Goal: Transaction & Acquisition: Purchase product/service

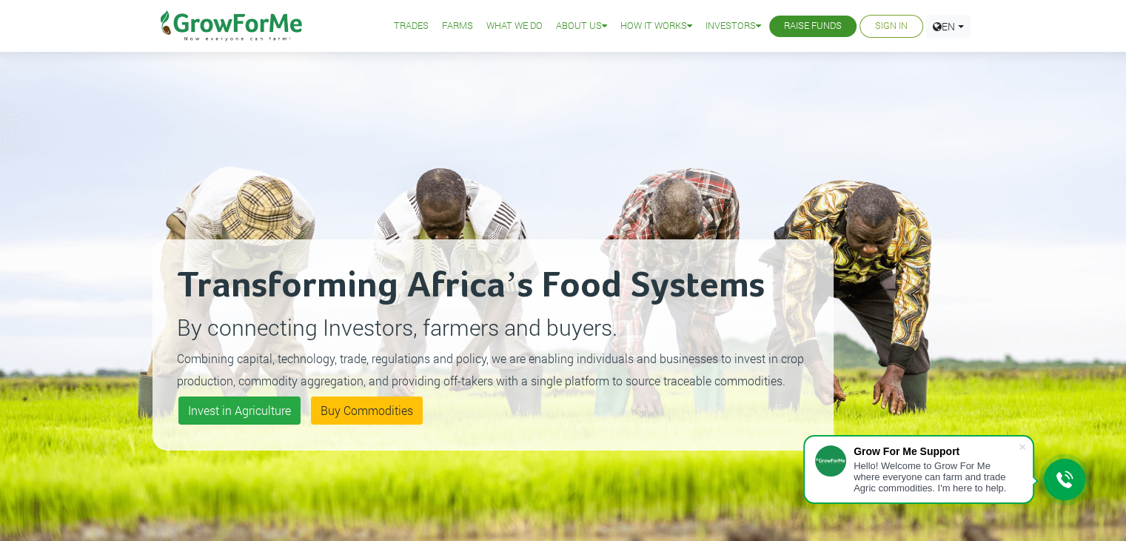
click at [883, 24] on link "Sign In" at bounding box center [891, 27] width 33 height 16
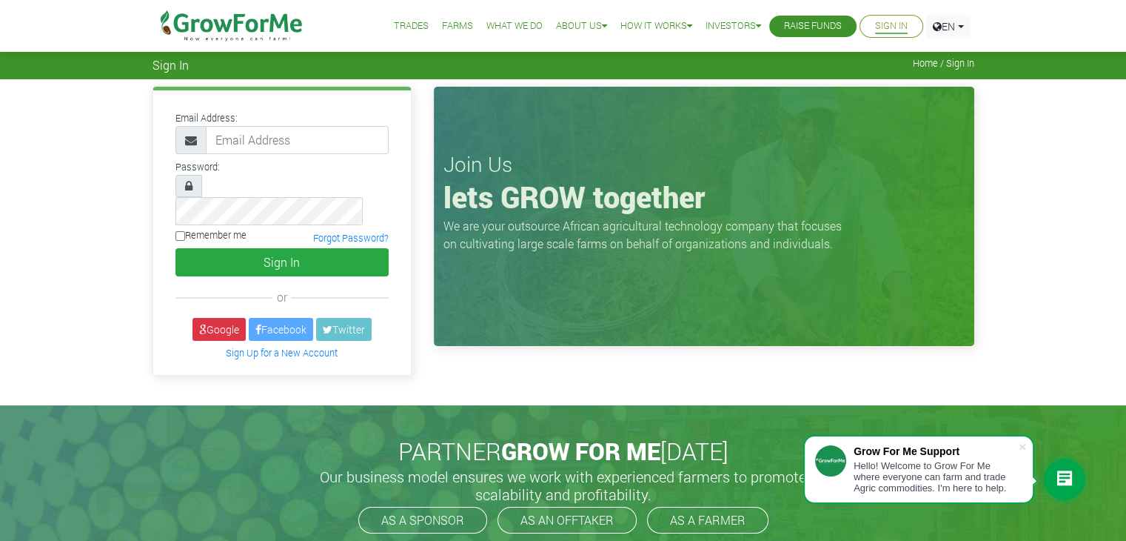
click at [179, 141] on span at bounding box center [191, 140] width 31 height 28
click at [258, 149] on input "email" at bounding box center [297, 140] width 183 height 28
click at [375, 126] on input "annormartin97@gmail.com" at bounding box center [297, 140] width 183 height 28
type input "a"
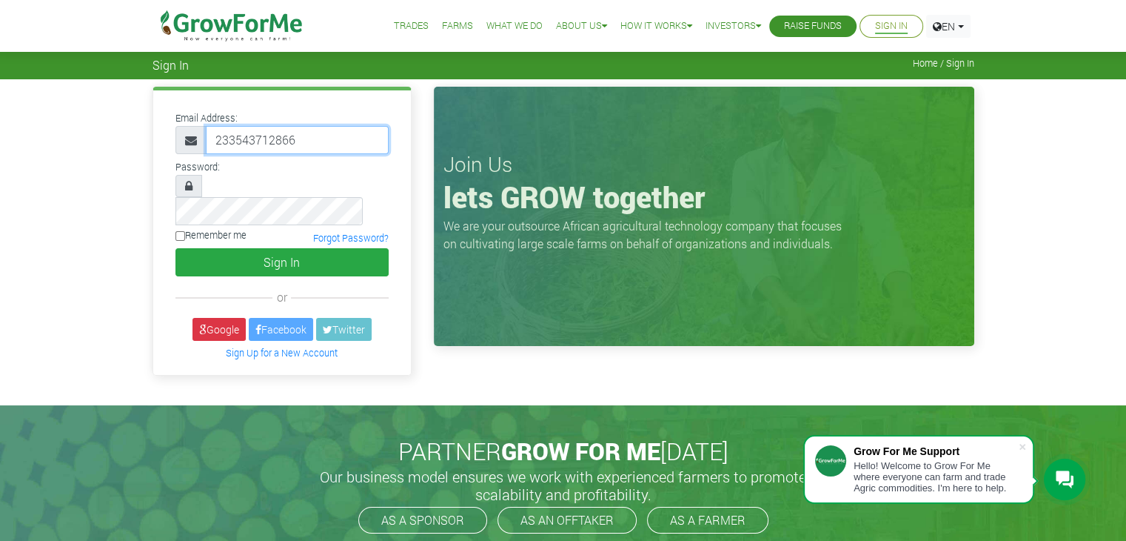
click at [317, 138] on input "233543712866" at bounding box center [297, 140] width 183 height 28
type input "233543712866@growforme.com"
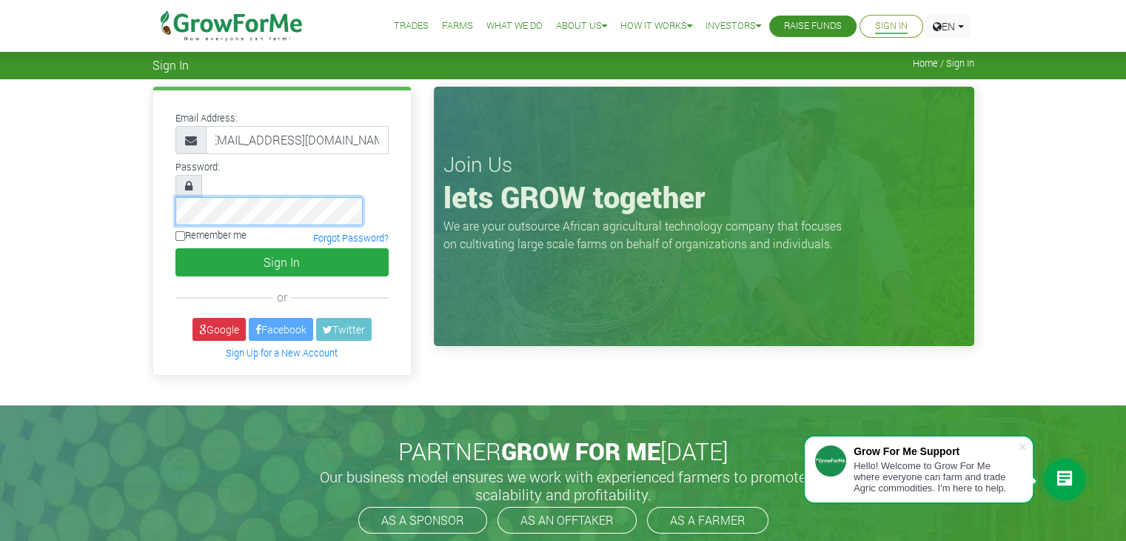
scroll to position [0, 0]
click at [176, 231] on input "Remember me" at bounding box center [181, 236] width 10 height 10
checkbox input "true"
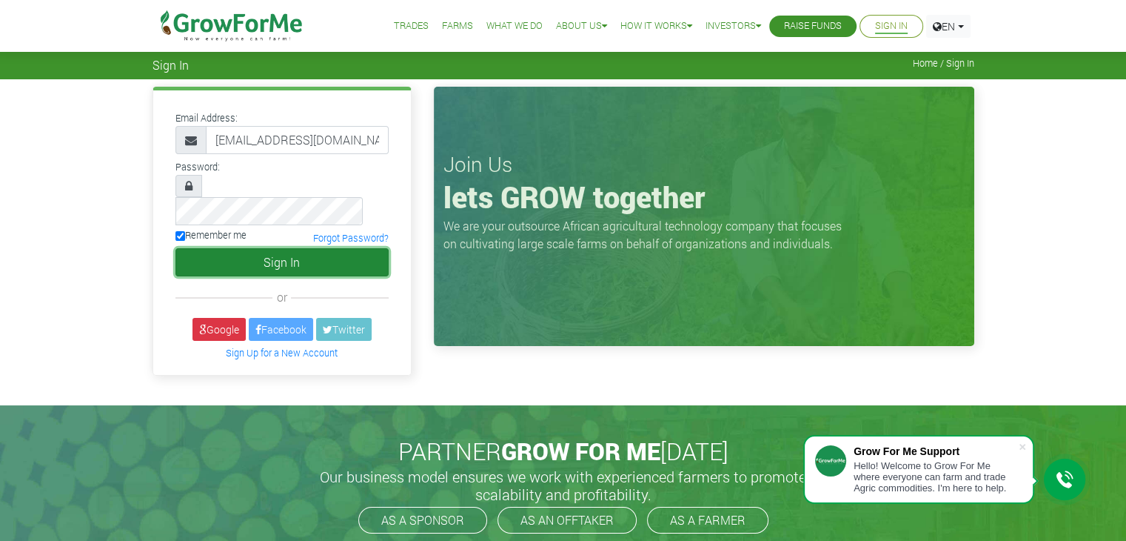
click at [233, 248] on button "Sign In" at bounding box center [282, 262] width 213 height 28
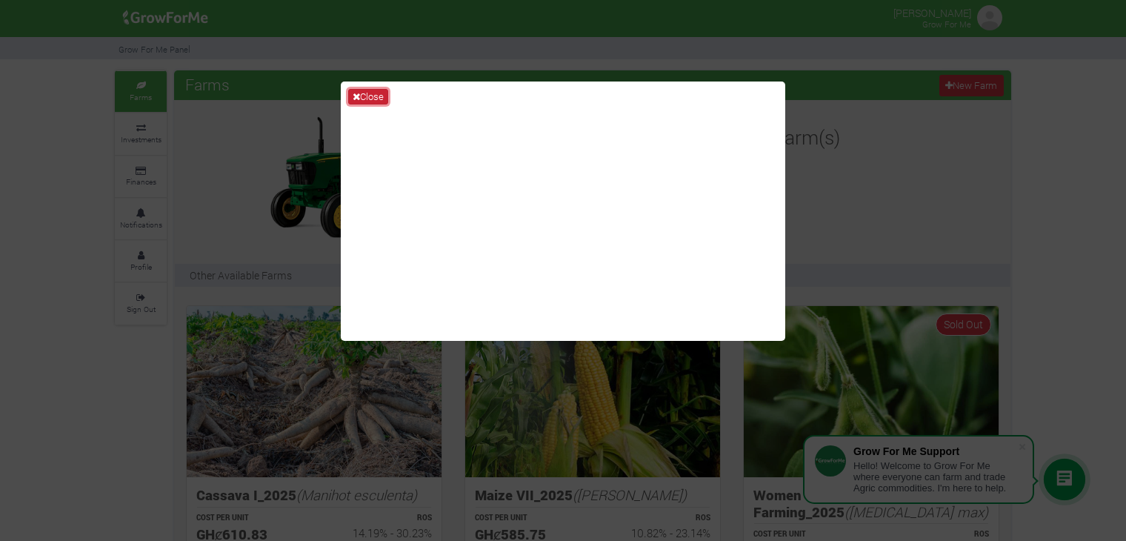
click at [369, 99] on button "Close" at bounding box center [368, 97] width 40 height 16
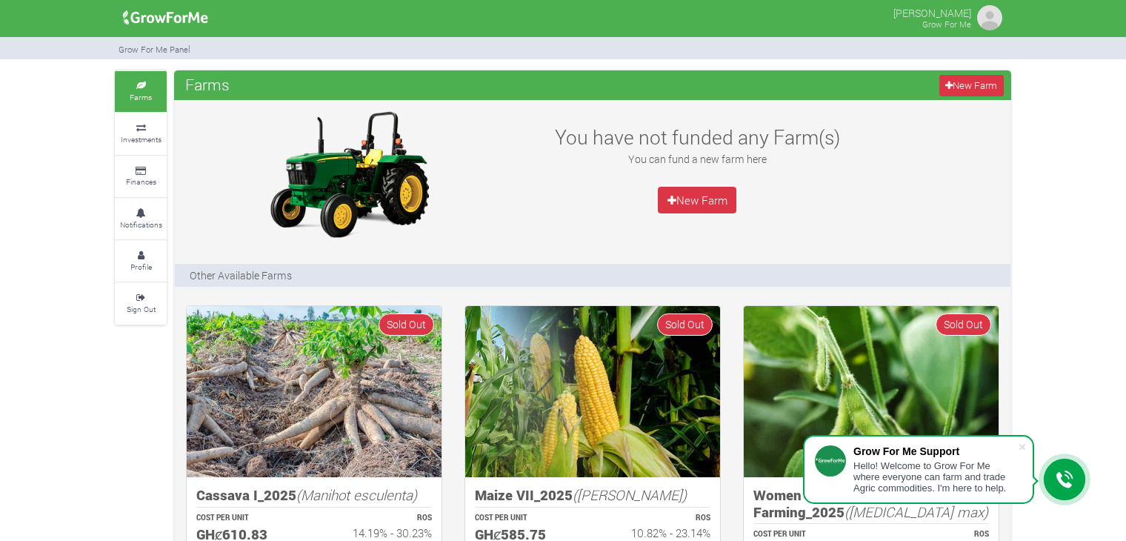
click at [147, 77] on link "Farms" at bounding box center [141, 91] width 52 height 41
click at [720, 199] on link "New Farm" at bounding box center [697, 200] width 79 height 27
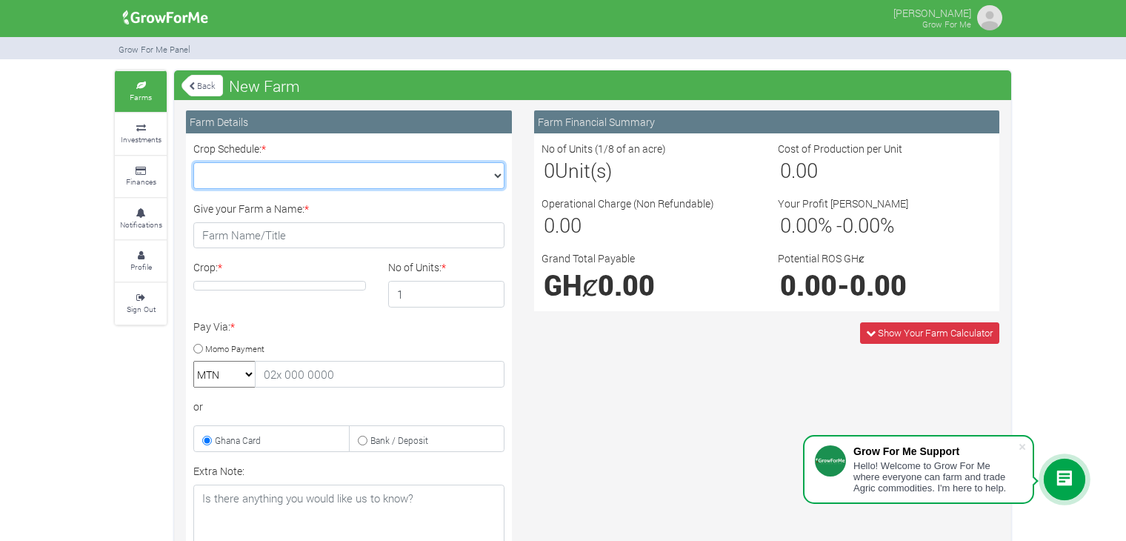
click at [369, 167] on select "Crop Schedule: *" at bounding box center [348, 175] width 311 height 27
click at [369, 176] on select "Crop Schedule: *" at bounding box center [348, 175] width 311 height 27
click at [637, 377] on div "Farm Financial Summary No of Units (1/8 of an acre) 0 Unit(s) Cost of Productio…" at bounding box center [766, 425] width 487 height 630
click at [826, 161] on h3 "0.00" at bounding box center [885, 170] width 210 height 24
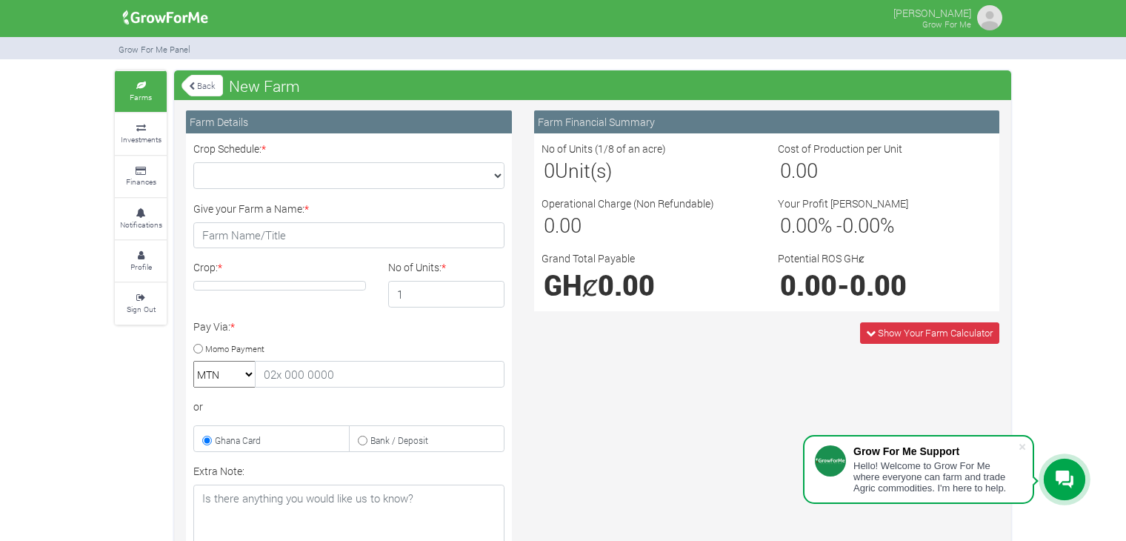
click at [198, 93] on link "Back" at bounding box center [201, 85] width 41 height 24
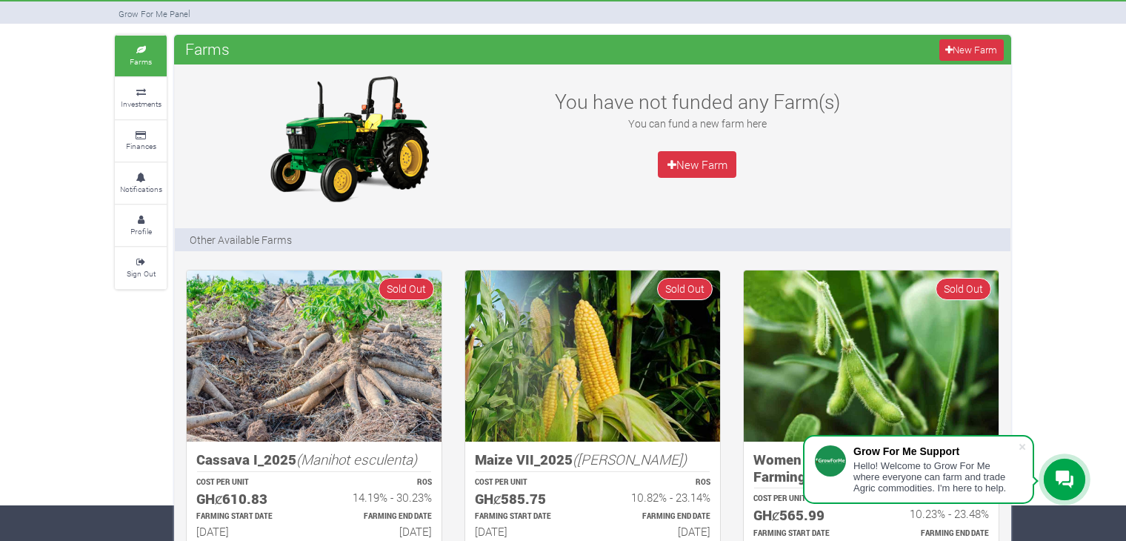
scroll to position [55, 0]
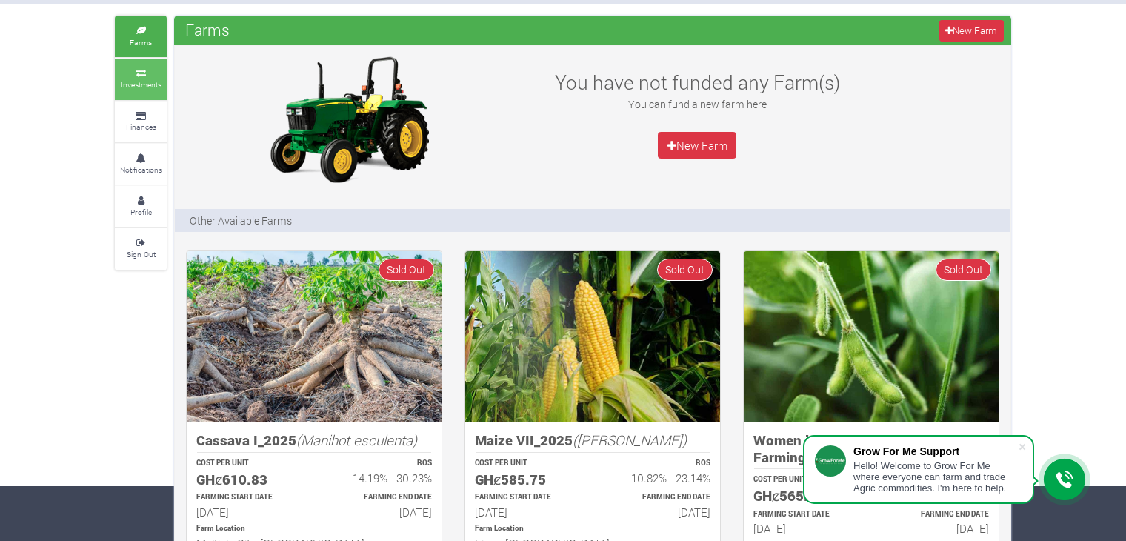
click at [144, 86] on small "Investments" at bounding box center [141, 84] width 41 height 10
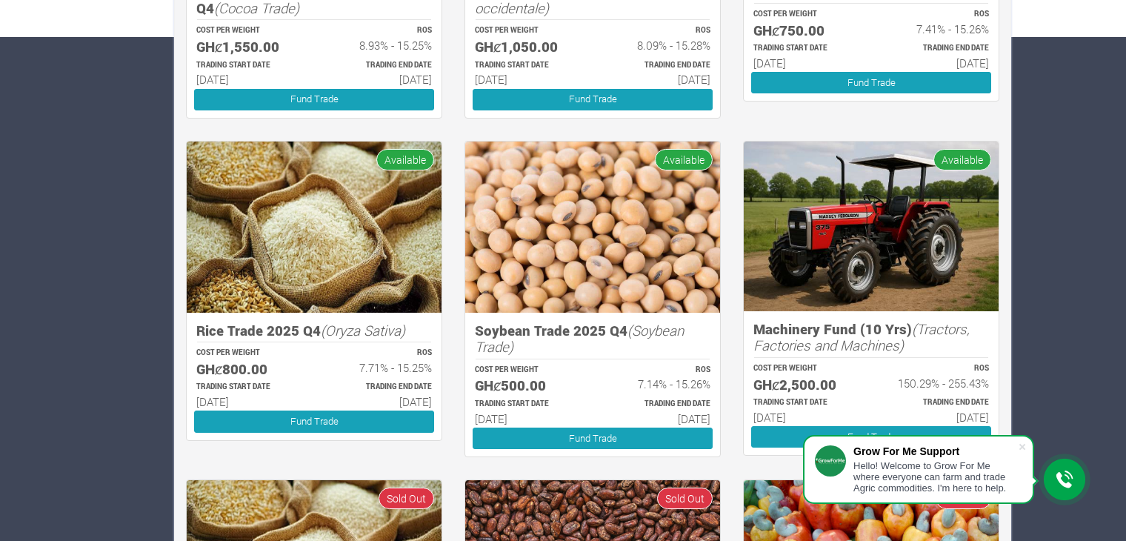
scroll to position [501, 0]
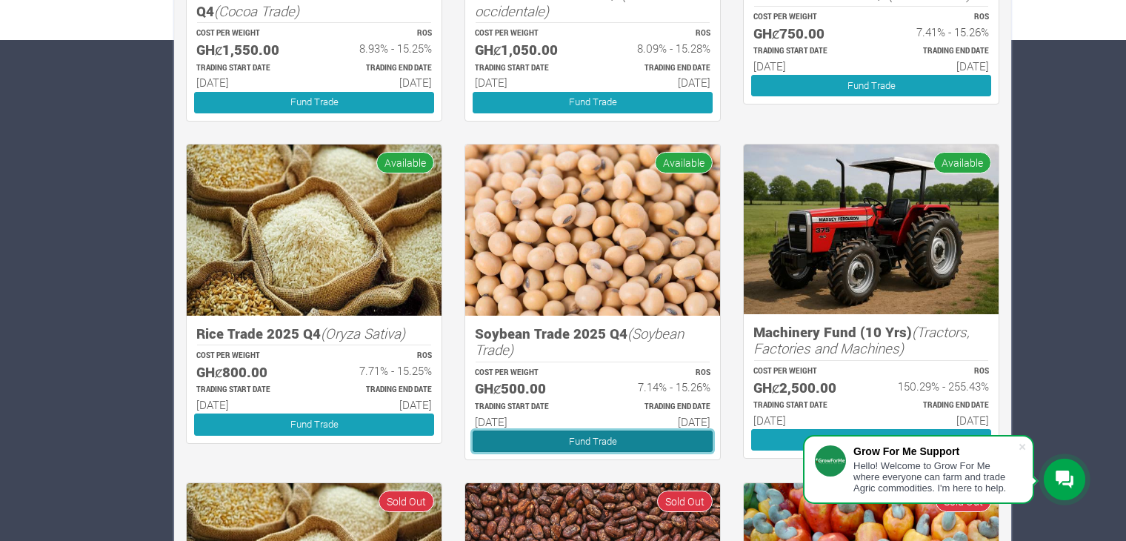
click at [577, 442] on link "Fund Trade" at bounding box center [593, 440] width 240 height 21
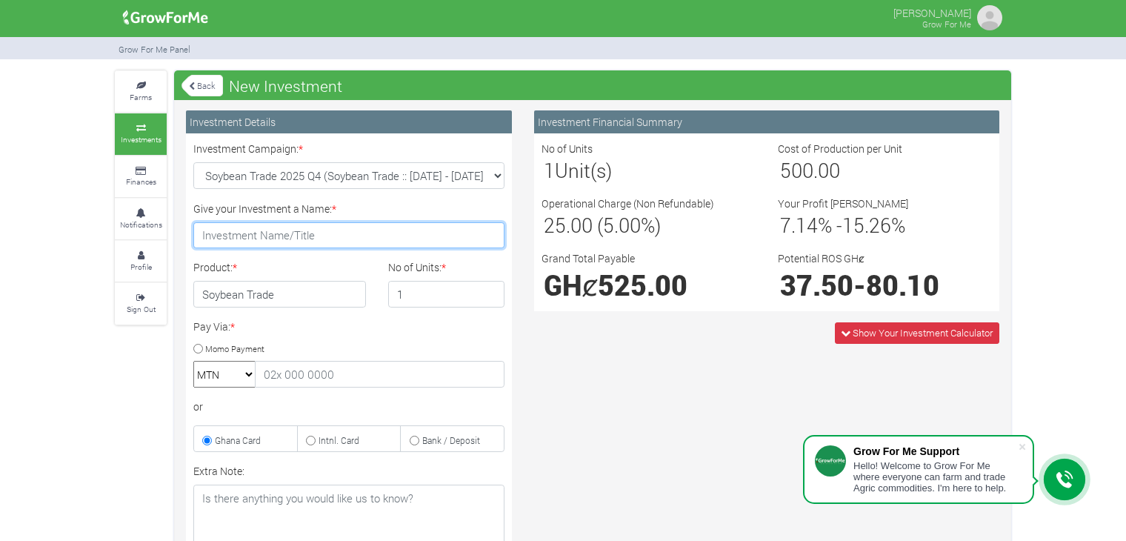
click at [287, 236] on input "Give your Investment a Name: *" at bounding box center [348, 235] width 311 height 27
type input "m"
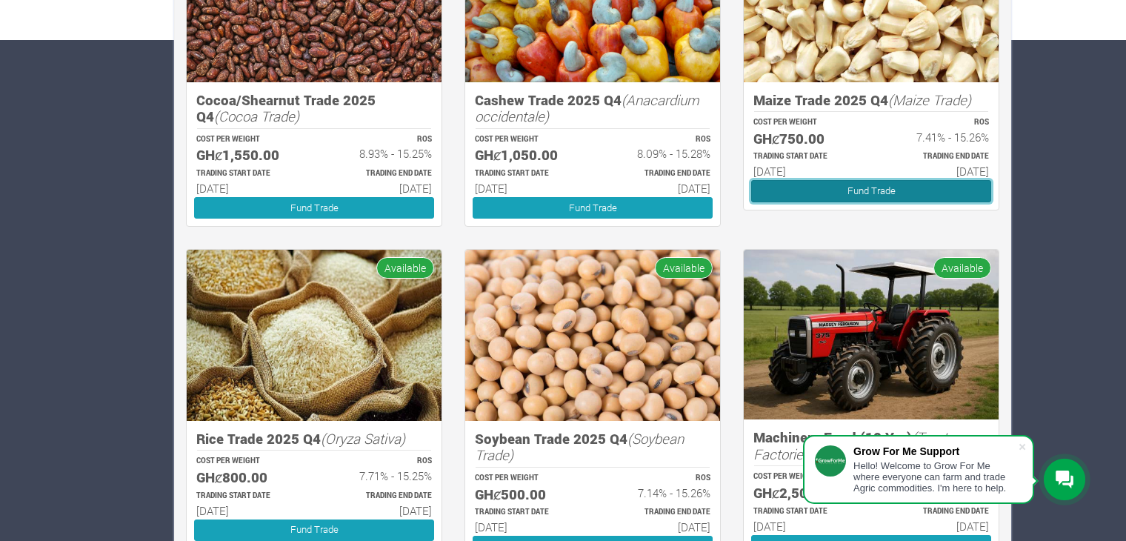
click at [893, 194] on link "Fund Trade" at bounding box center [871, 190] width 240 height 21
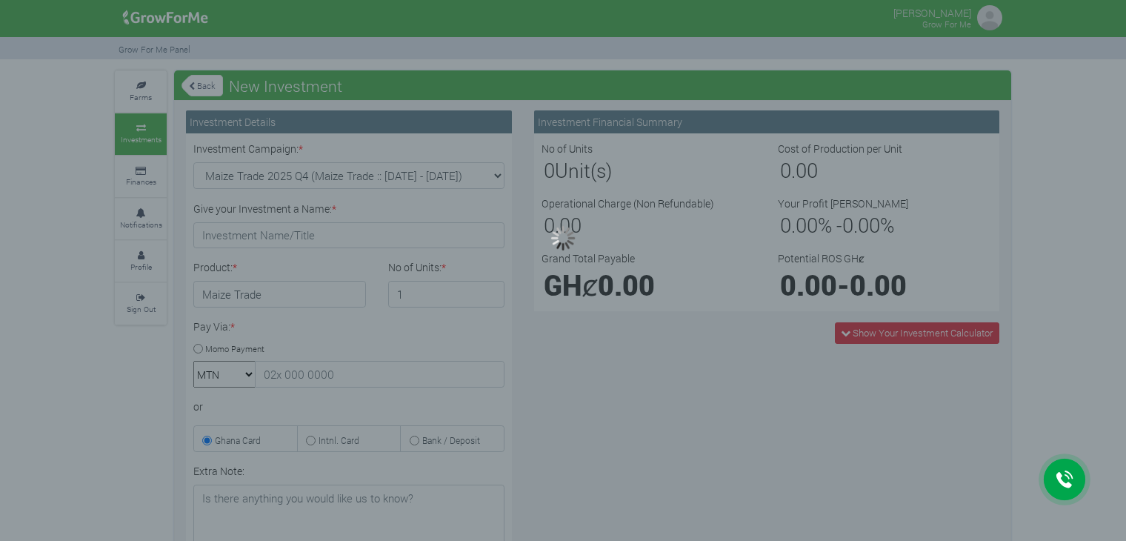
type input "1"
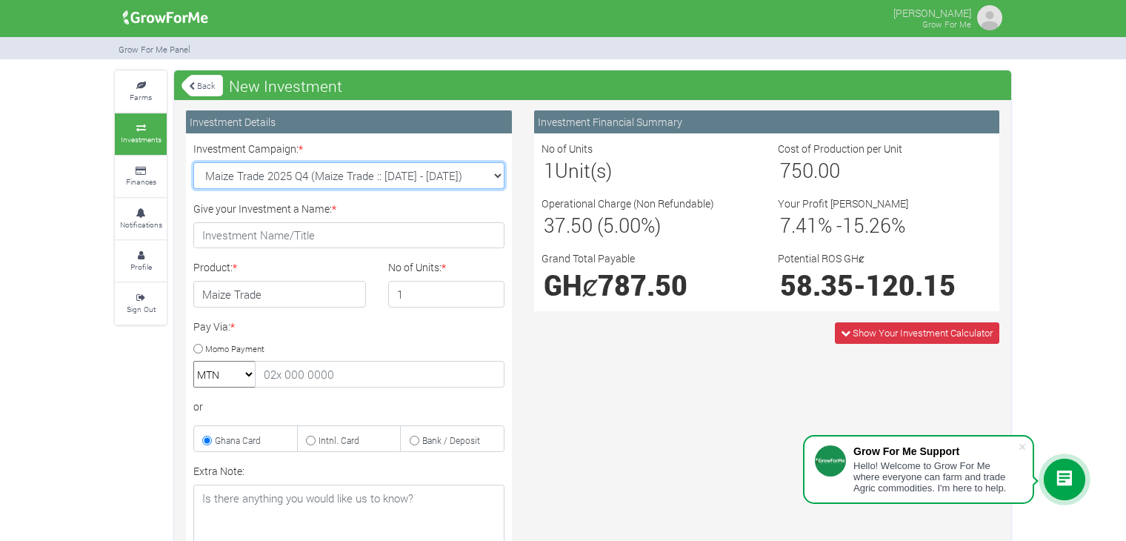
click at [352, 176] on select "Maize Trade 2025 Q4 (Maize Trade :: 01st Oct 2025 - 31st Mar 2026) Cashew Trade…" at bounding box center [348, 175] width 311 height 27
click at [193, 162] on select "Maize Trade 2025 Q4 (Maize Trade :: 01st Oct 2025 - 31st Mar 2026) Cashew Trade…" at bounding box center [348, 175] width 311 height 27
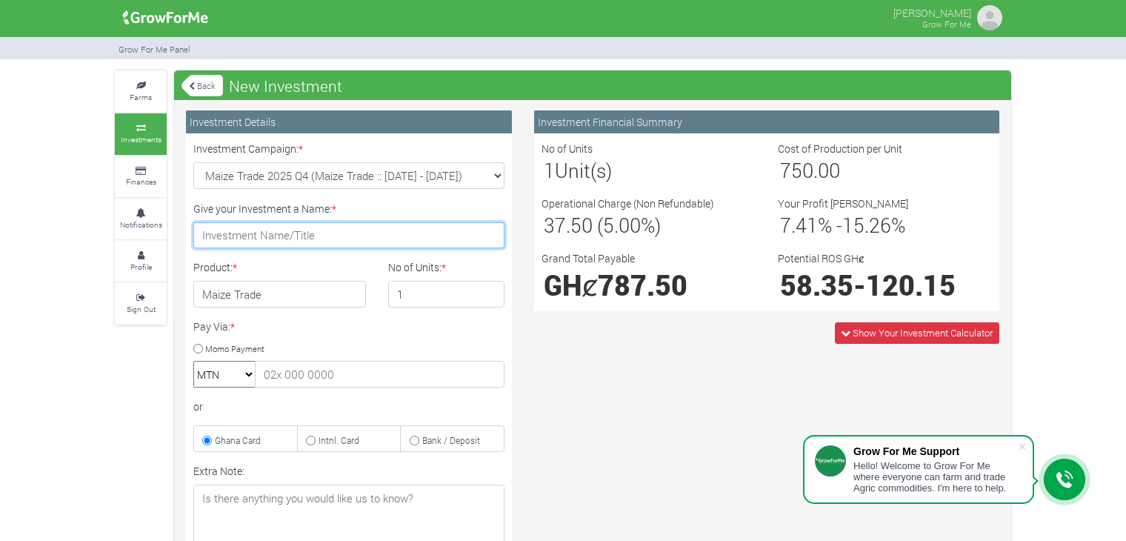
click at [304, 238] on input "Give your Investment a Name: *" at bounding box center [348, 235] width 311 height 27
type input "MART"
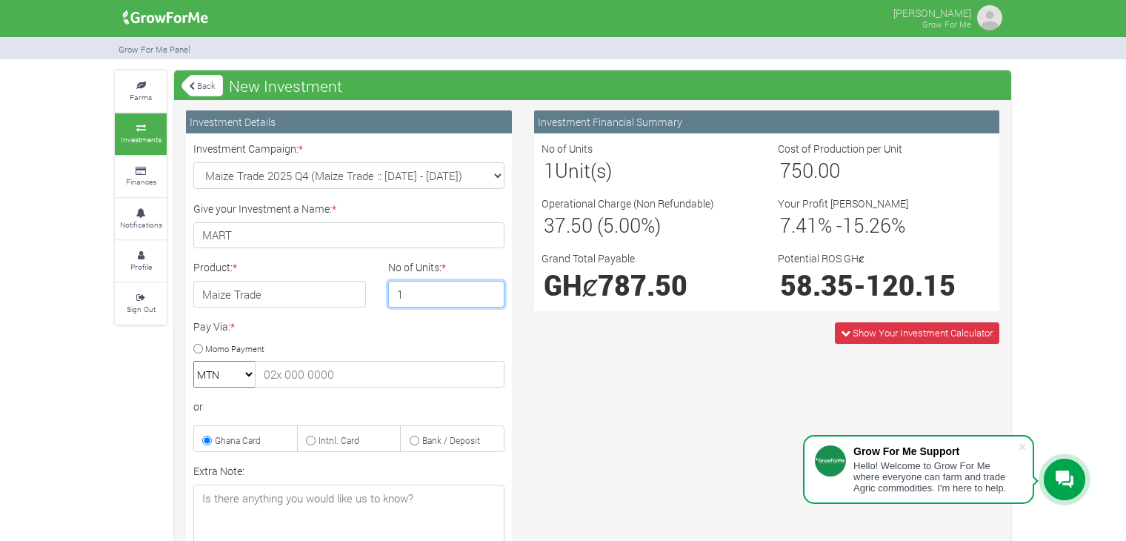
click at [413, 290] on input "1" at bounding box center [446, 294] width 117 height 27
type input "2"
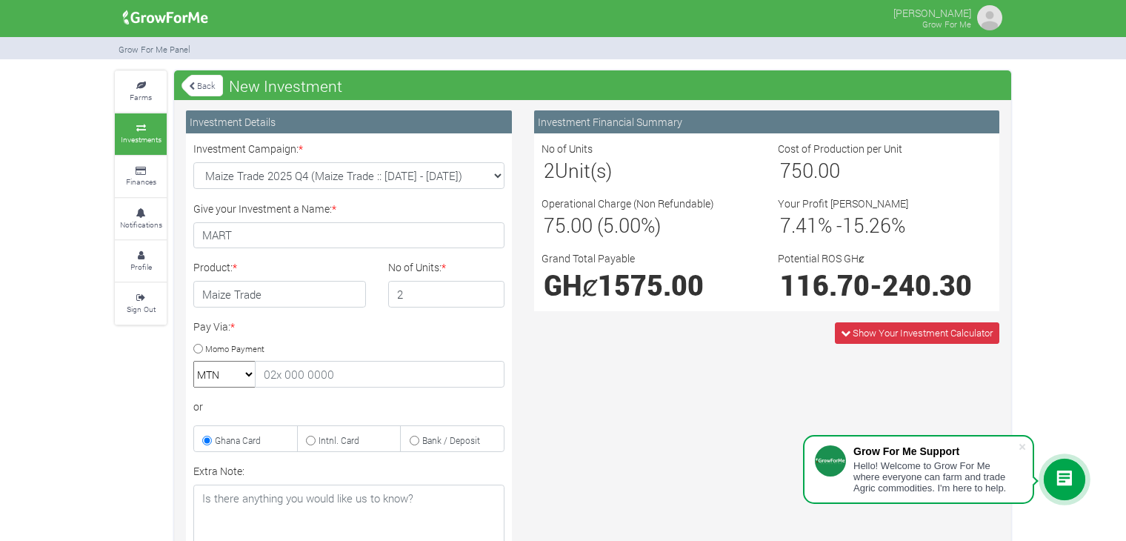
click at [194, 346] on input "Momo Payment" at bounding box center [198, 349] width 10 height 10
radio input "true"
click at [301, 368] on input "text" at bounding box center [380, 374] width 250 height 27
type input "0543712866"
click at [564, 418] on div "Investment Financial Summary No of Units 2 Unit(s) Cost of Production per Unit …" at bounding box center [766, 425] width 487 height 630
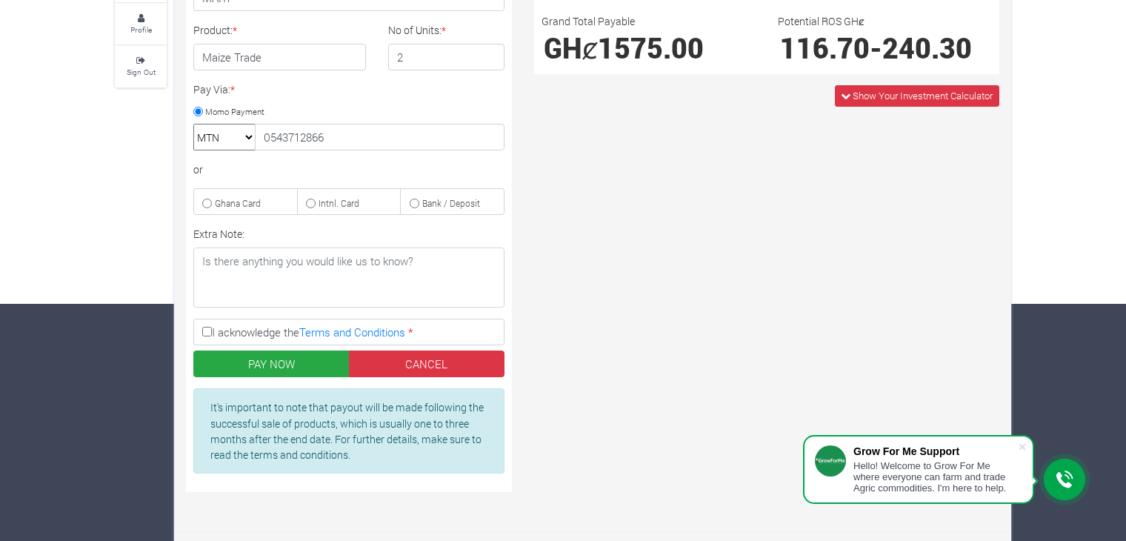
scroll to position [237, 0]
click at [204, 323] on label "I acknowledge the Terms and Conditions *" at bounding box center [348, 331] width 311 height 27
click at [204, 327] on input "I acknowledge the Terms and Conditions *" at bounding box center [207, 332] width 10 height 10
checkbox input "true"
click at [230, 353] on button "PAY NOW" at bounding box center [271, 363] width 156 height 27
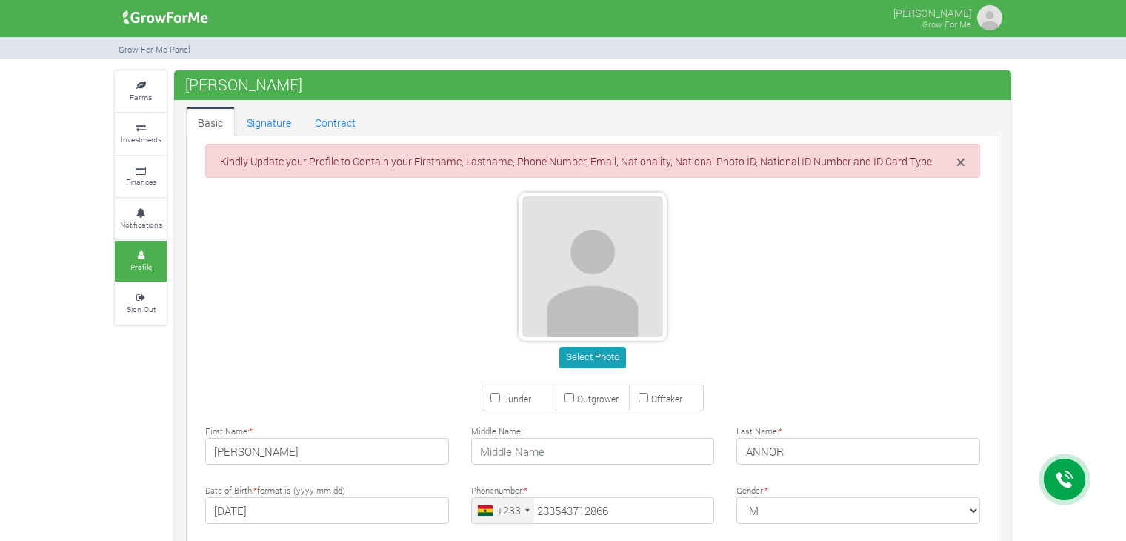
type input "54 371 2866"
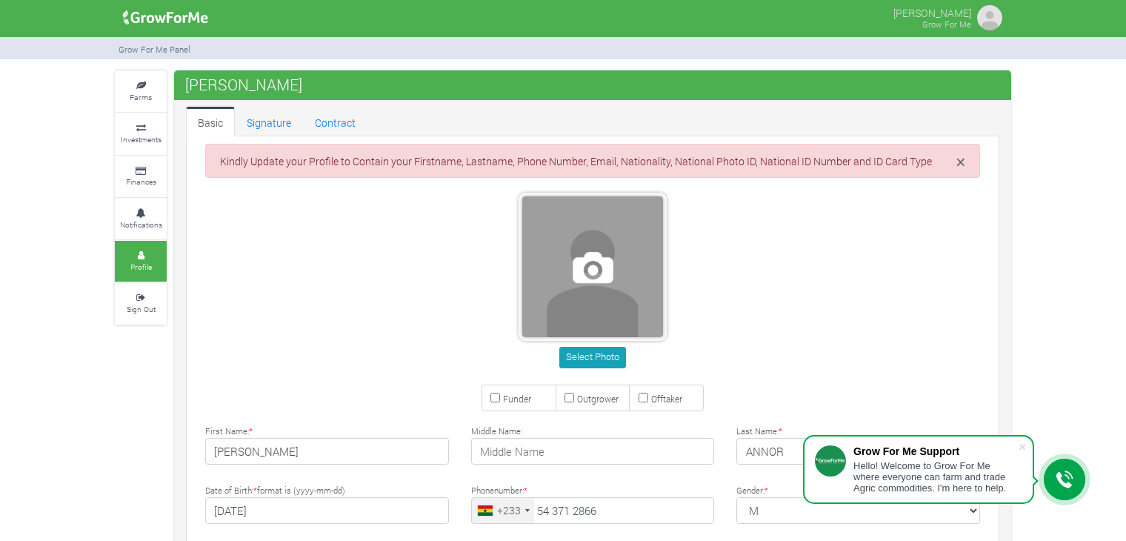
click at [573, 288] on span at bounding box center [592, 266] width 141 height 141
click at [593, 284] on span at bounding box center [592, 266] width 141 height 141
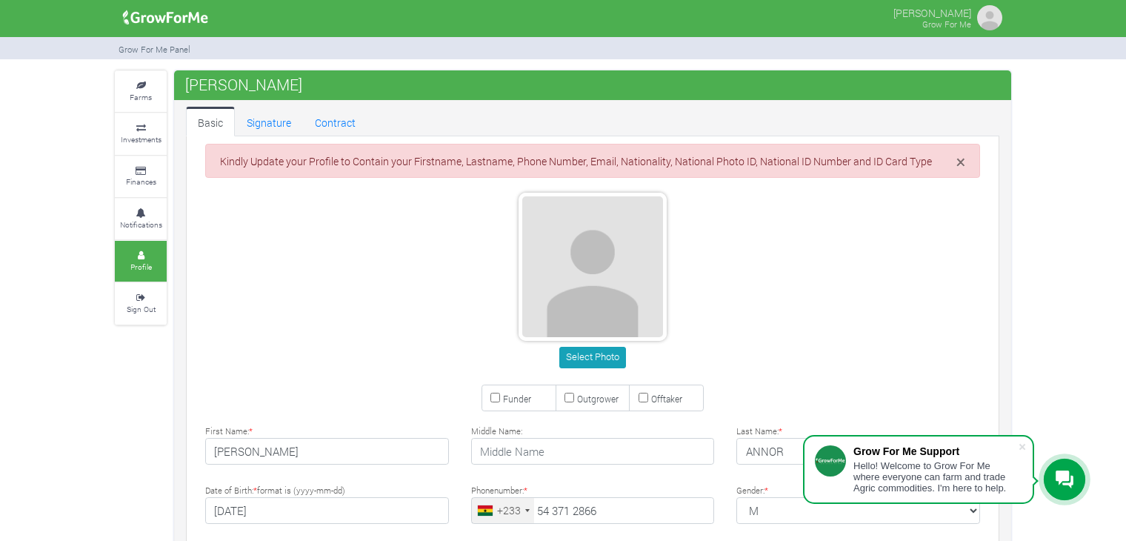
click at [952, 155] on div "× Kindly Update your Profile to Contain your Firstname, Lastname, Phone Number,…" at bounding box center [592, 161] width 775 height 34
click at [154, 128] on icon at bounding box center [141, 127] width 44 height 7
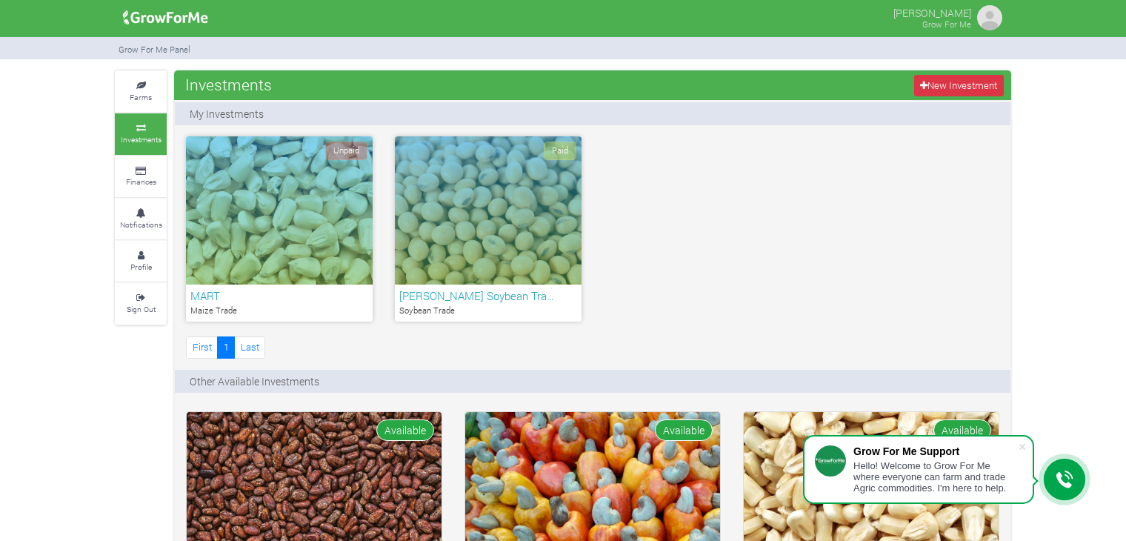
click at [242, 298] on h6 "MART" at bounding box center [279, 295] width 178 height 13
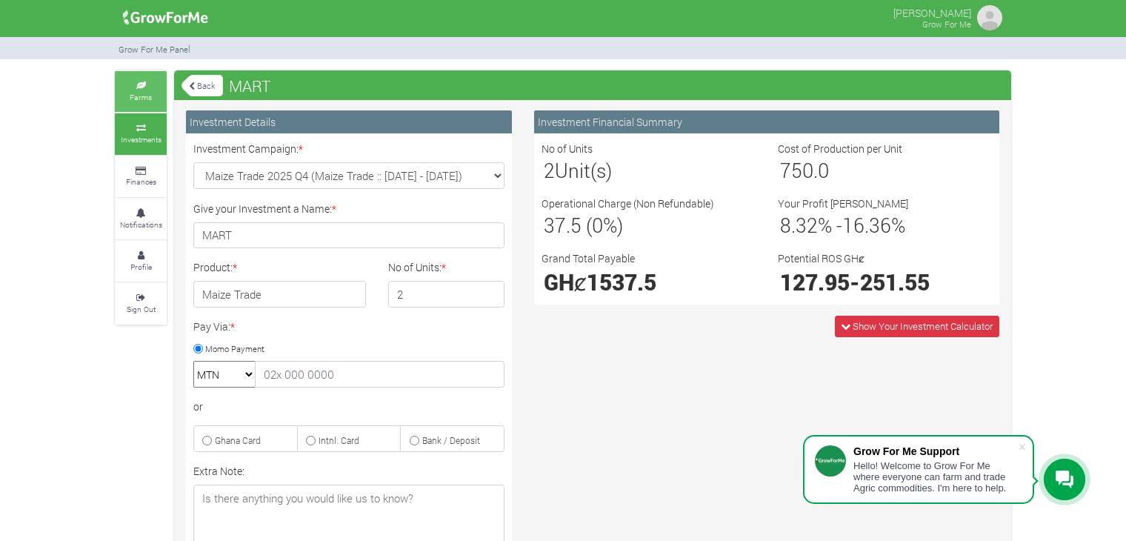
click at [145, 101] on small "Farms" at bounding box center [141, 97] width 22 height 10
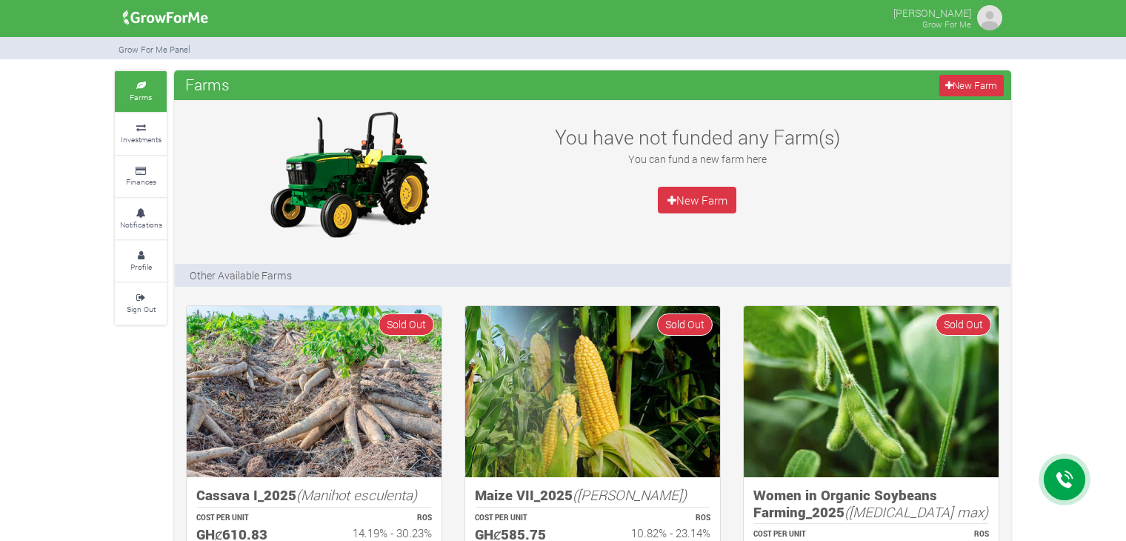
click at [137, 141] on small "Investments" at bounding box center [141, 139] width 41 height 10
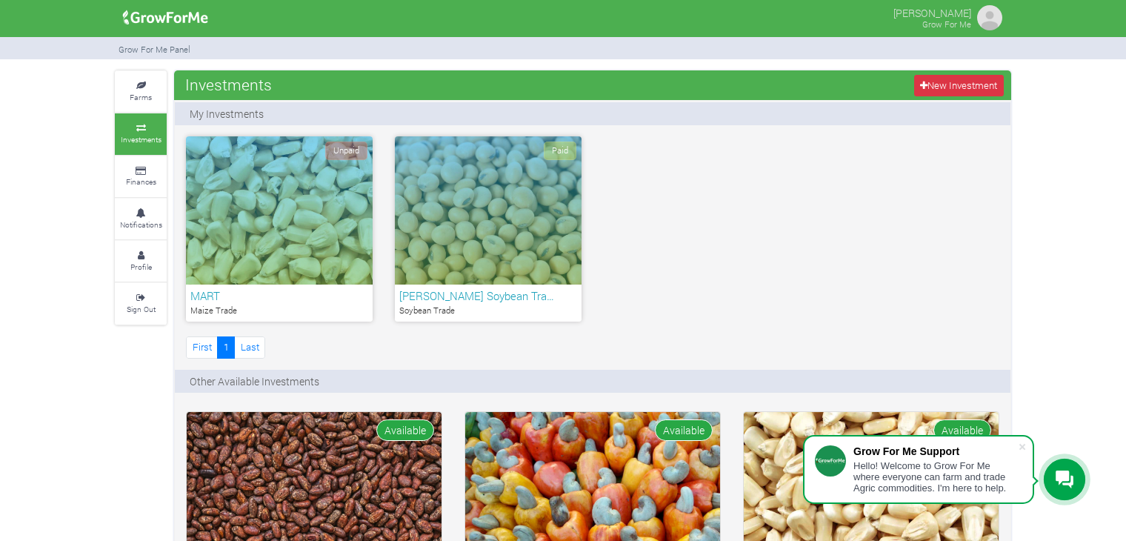
click at [509, 173] on div "Paid" at bounding box center [488, 210] width 187 height 148
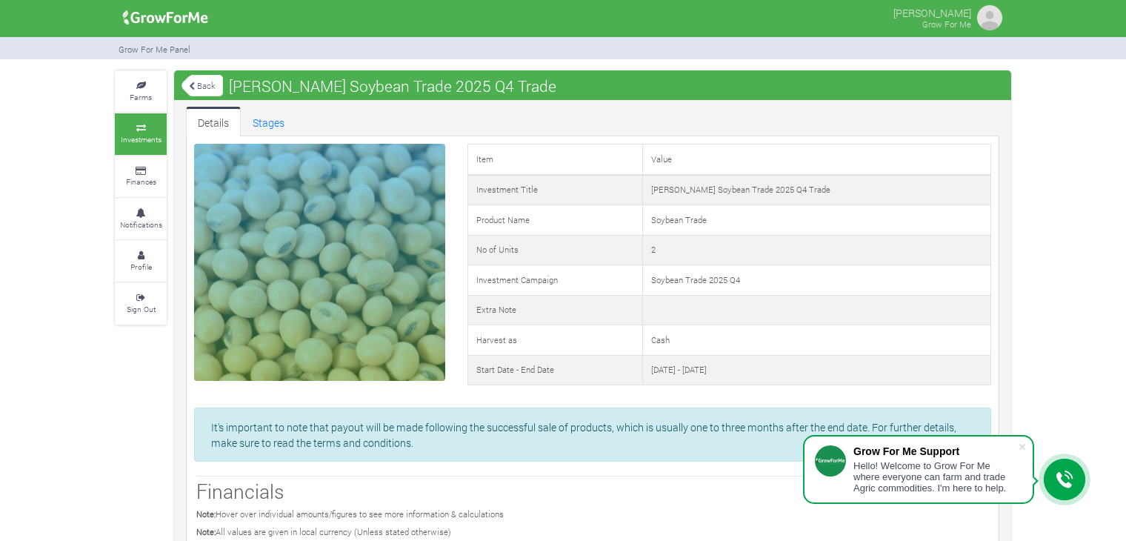
click at [153, 124] on icon at bounding box center [141, 127] width 44 height 7
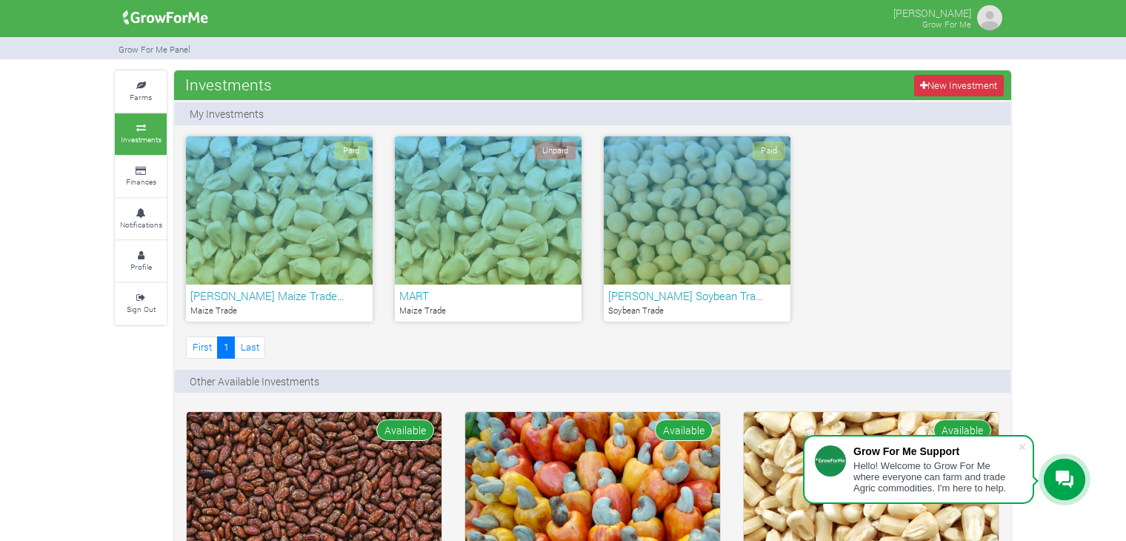
click at [563, 149] on span "Unpaid" at bounding box center [555, 150] width 42 height 19
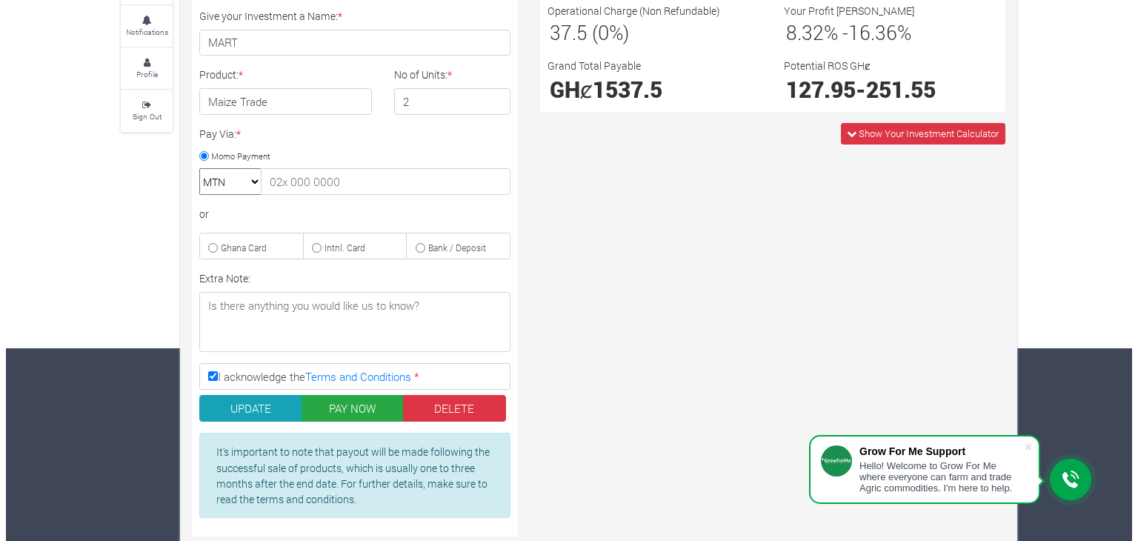
scroll to position [218, 0]
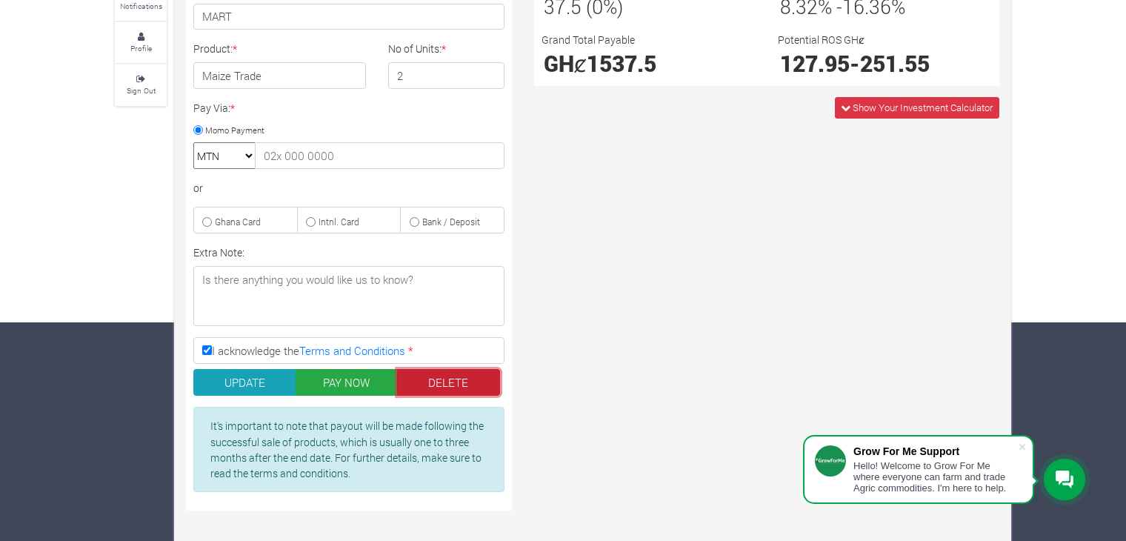
click at [441, 379] on button "DELETE" at bounding box center [448, 382] width 103 height 27
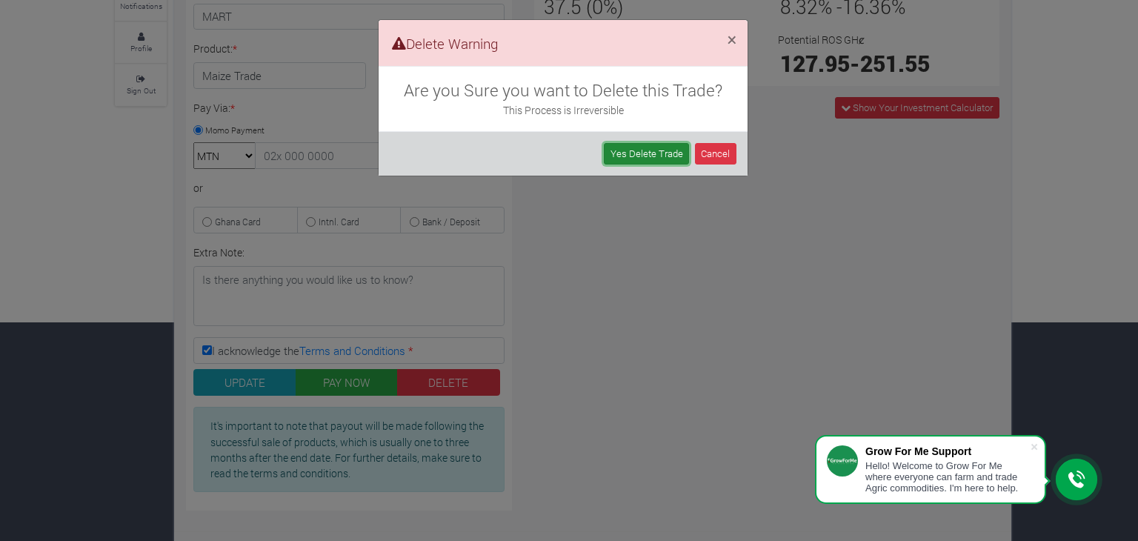
click at [654, 153] on link "Yes Delete Trade" at bounding box center [646, 153] width 85 height 21
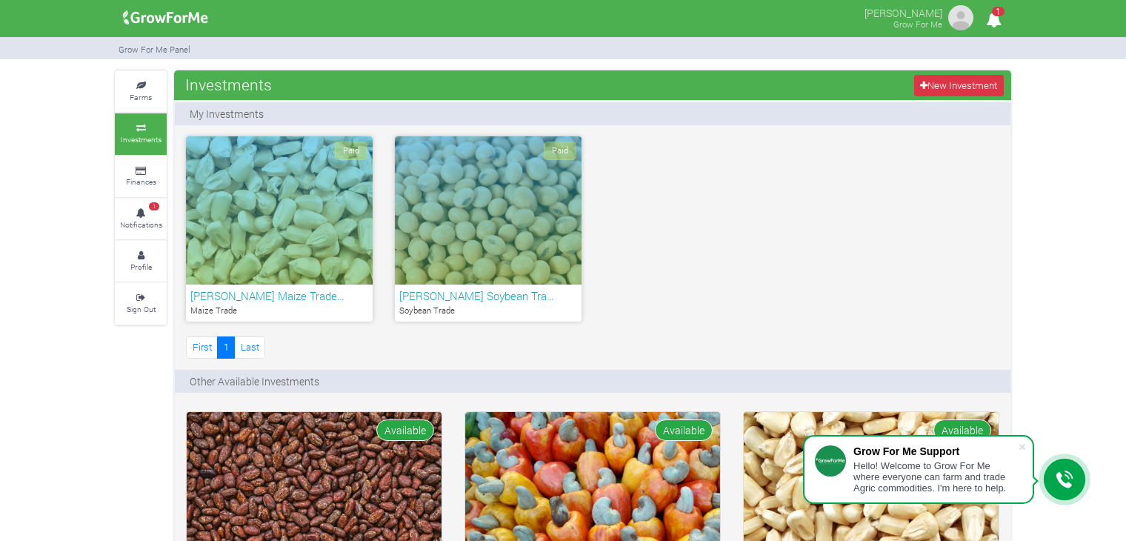
click at [324, 222] on div "Paid" at bounding box center [279, 210] width 187 height 148
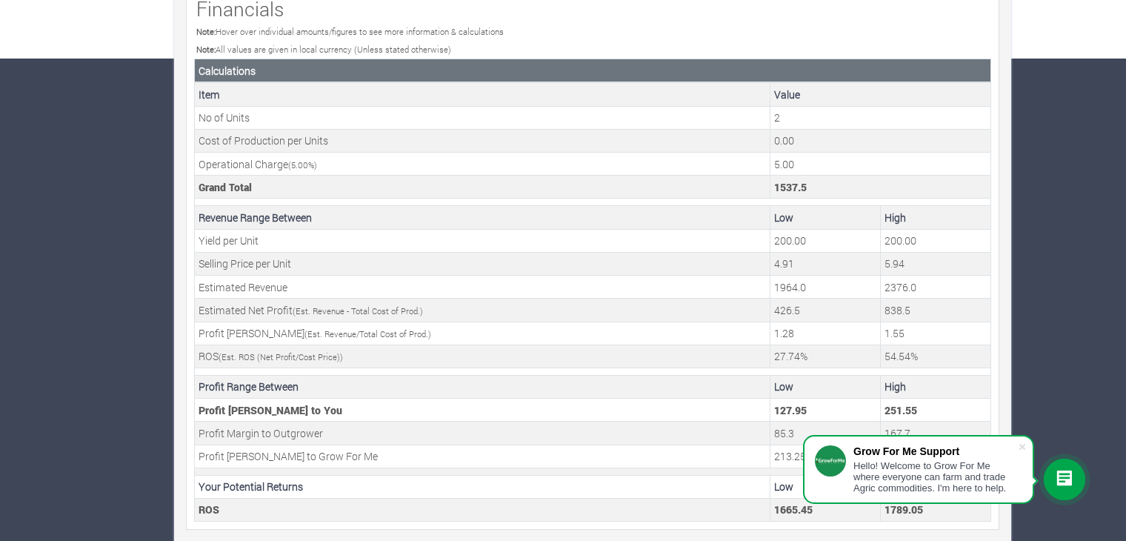
scroll to position [483, 0]
click at [1025, 444] on span at bounding box center [1022, 446] width 15 height 15
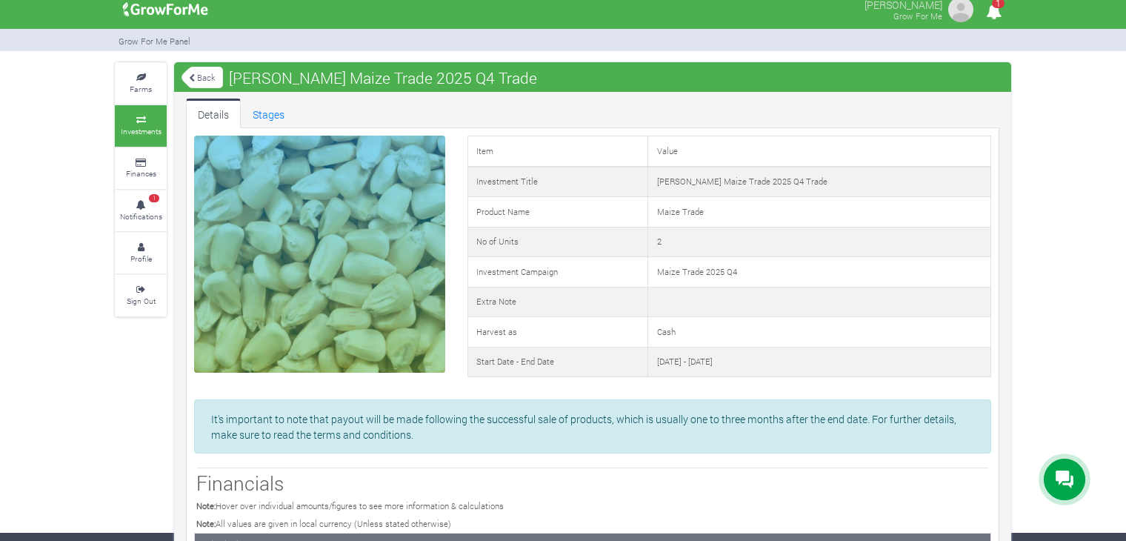
scroll to position [0, 0]
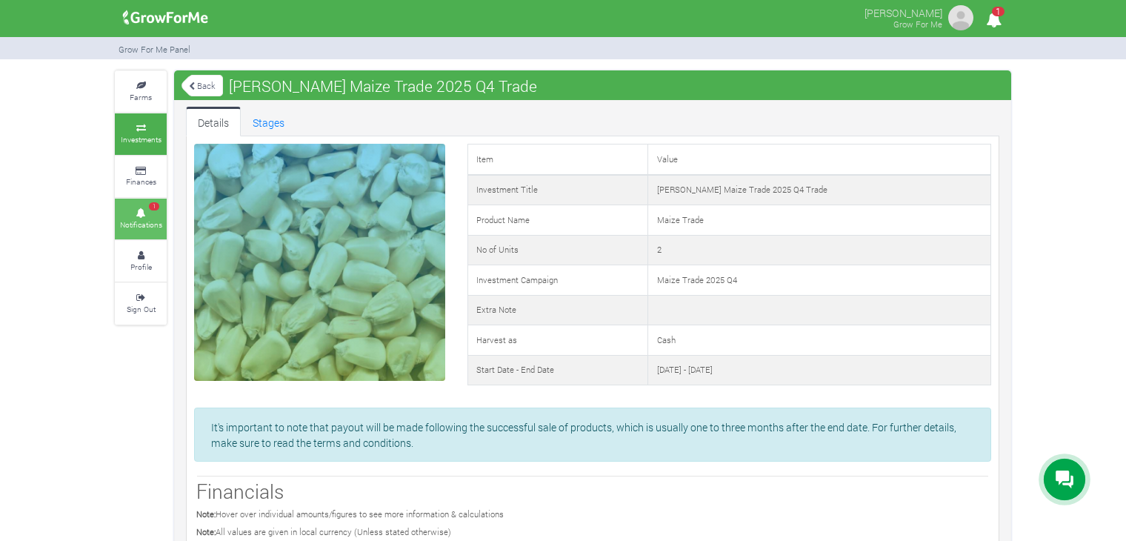
click at [141, 204] on link "1 Notifications" at bounding box center [141, 218] width 52 height 41
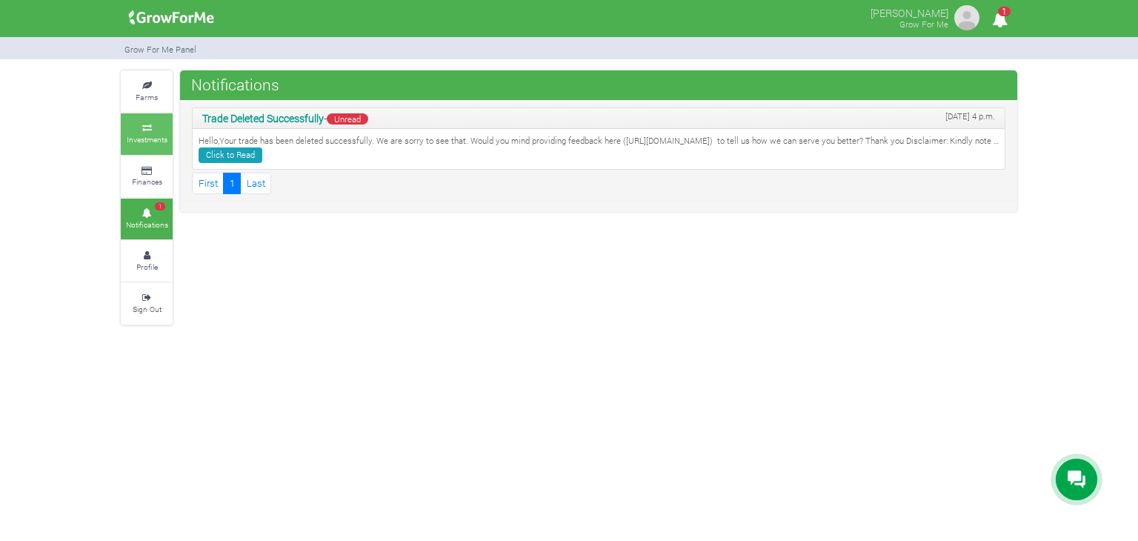
click at [157, 131] on link "Investments" at bounding box center [147, 133] width 52 height 41
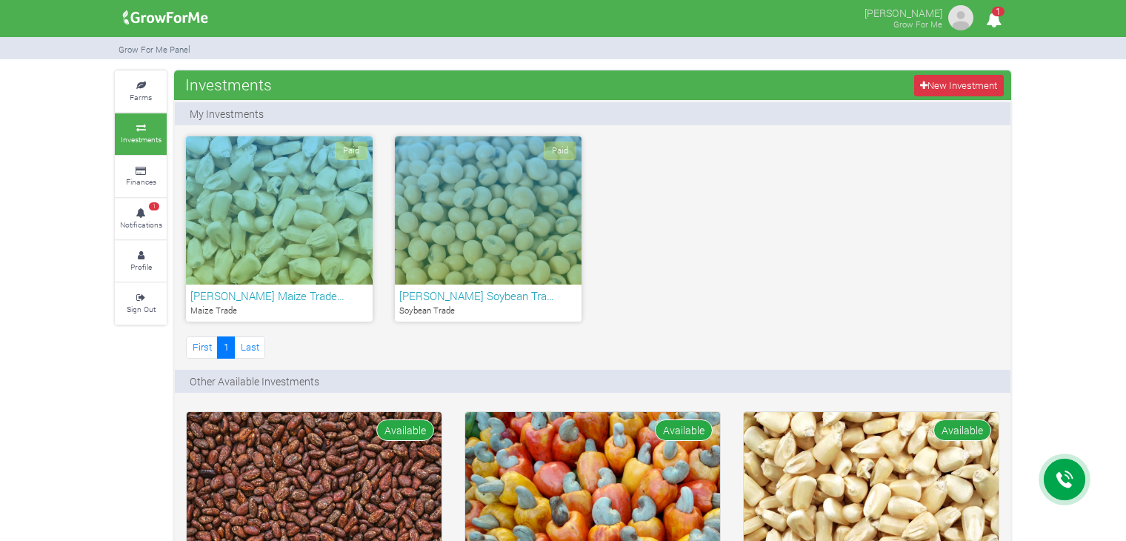
click at [444, 246] on div "Paid" at bounding box center [488, 210] width 187 height 148
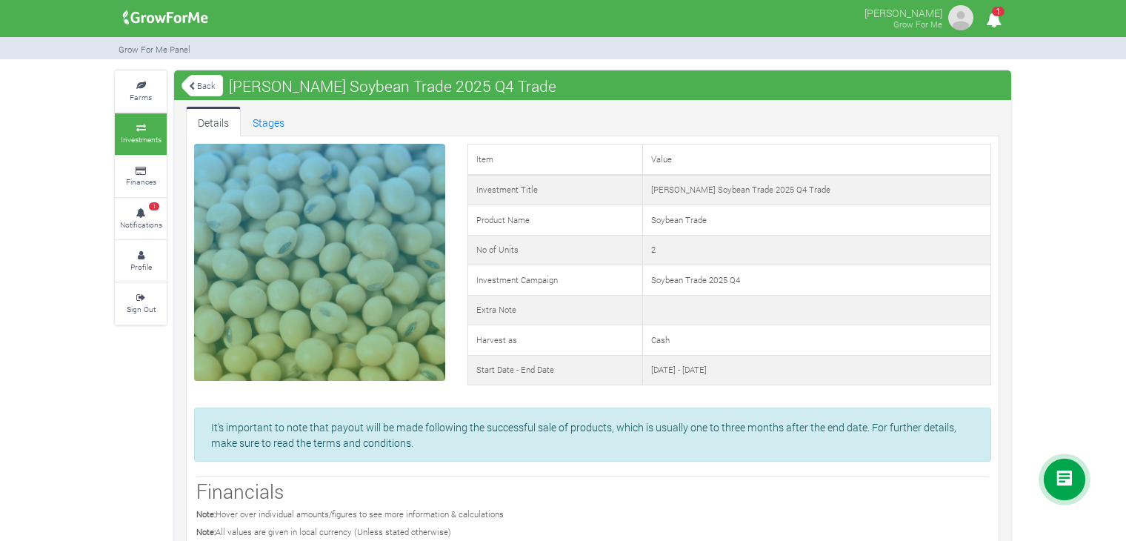
click at [198, 81] on link "Back" at bounding box center [201, 85] width 41 height 24
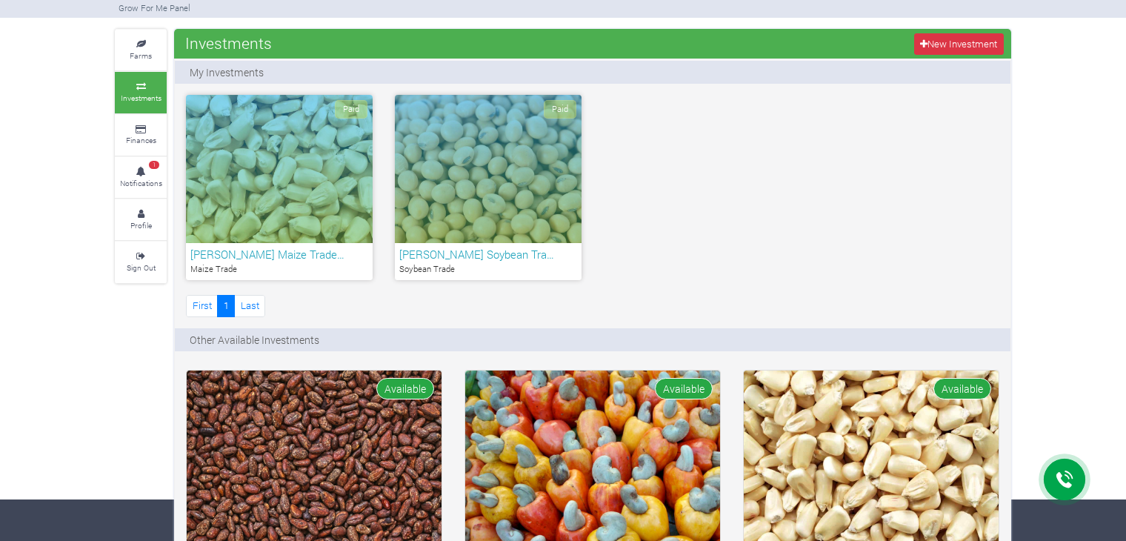
scroll to position [39, 0]
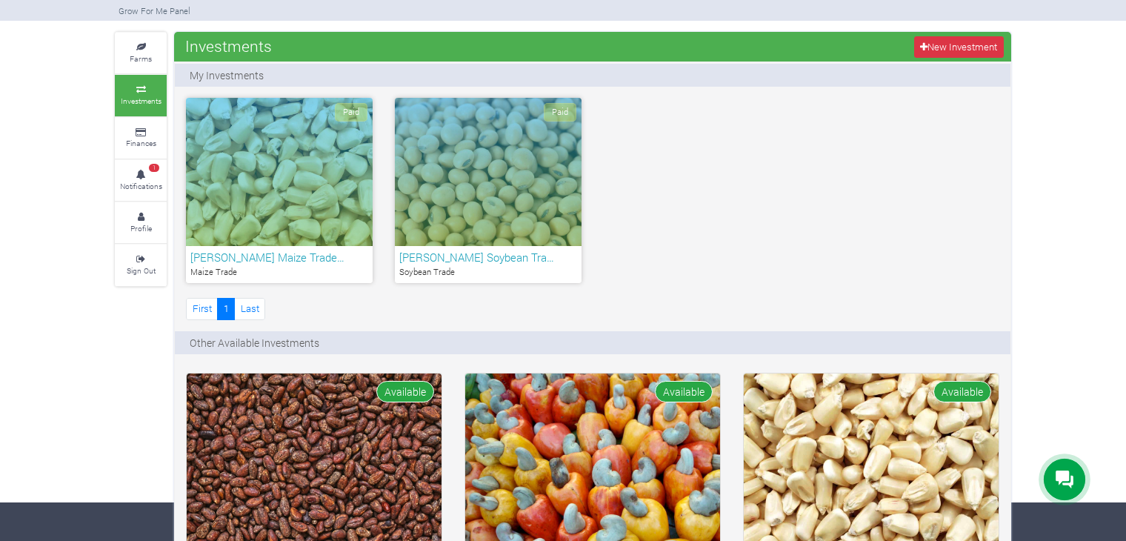
click at [358, 196] on div "Paid" at bounding box center [279, 172] width 187 height 148
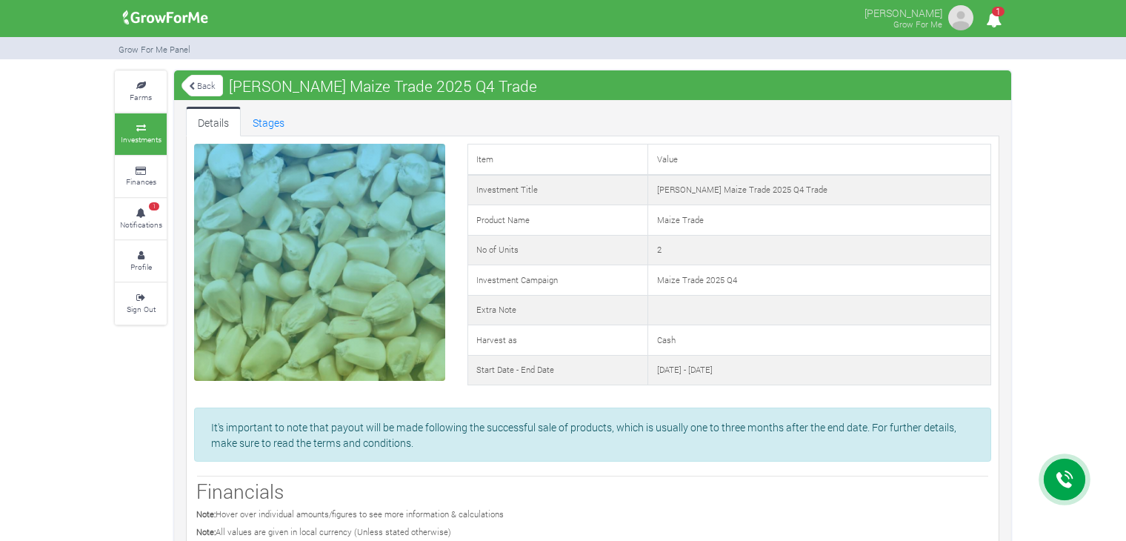
click at [213, 81] on link "Back" at bounding box center [201, 85] width 41 height 24
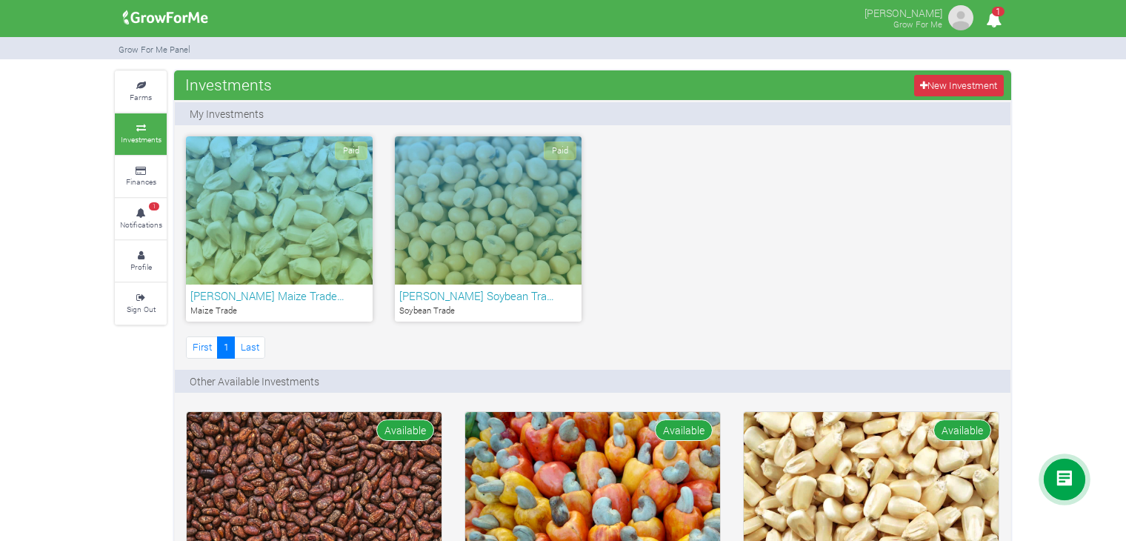
click at [264, 273] on div "Paid" at bounding box center [279, 210] width 187 height 148
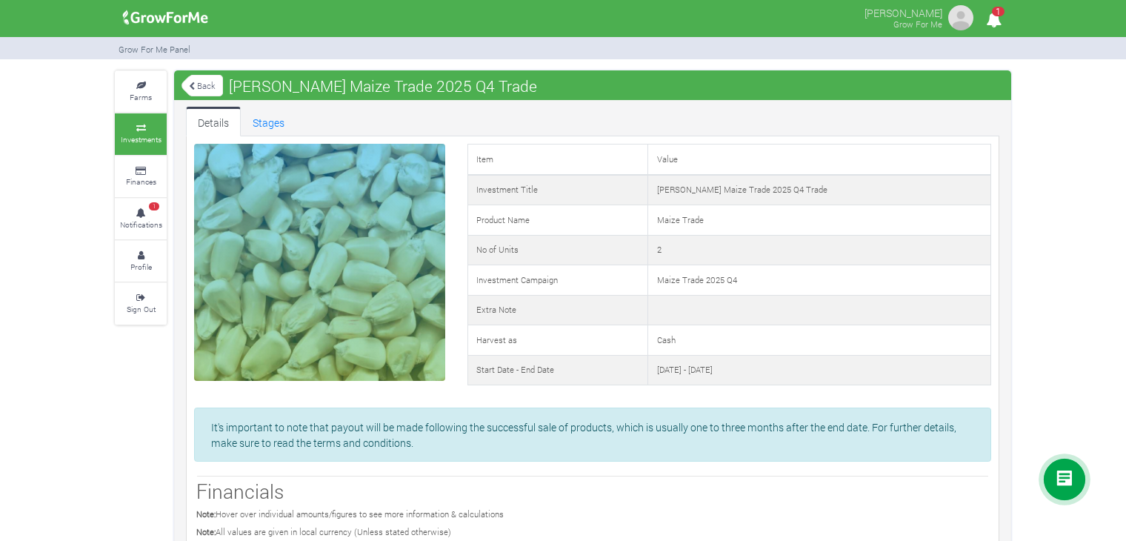
click at [201, 79] on link "Back" at bounding box center [201, 85] width 41 height 24
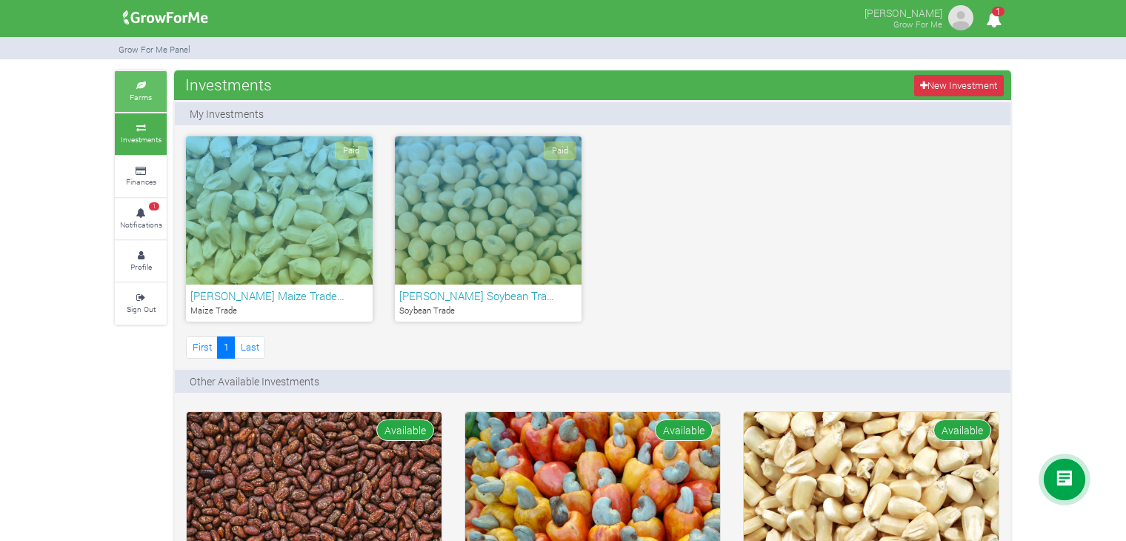
click at [151, 104] on link "Farms" at bounding box center [141, 91] width 52 height 41
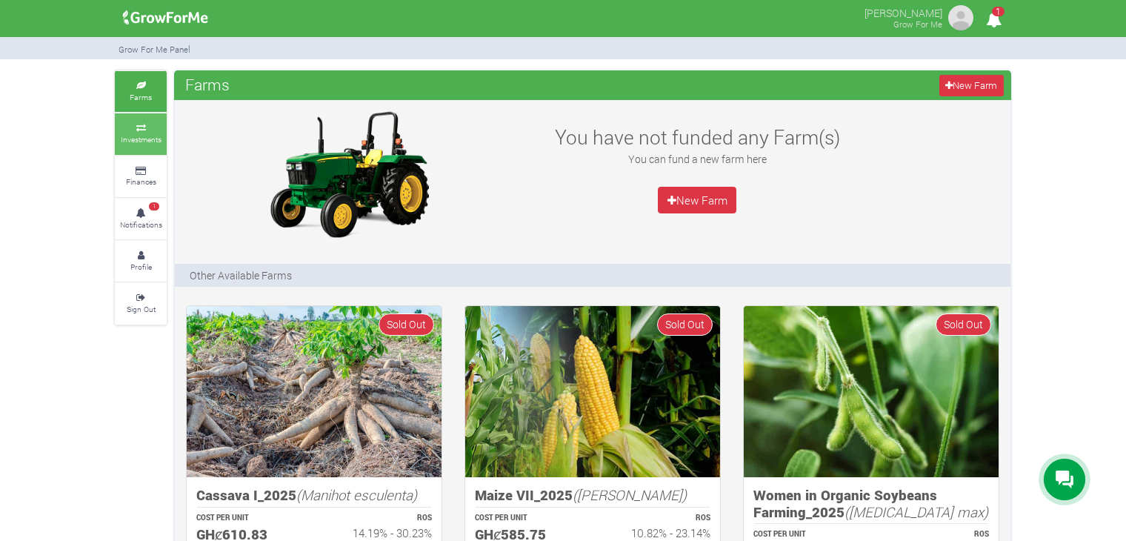
click at [145, 125] on icon at bounding box center [141, 127] width 44 height 7
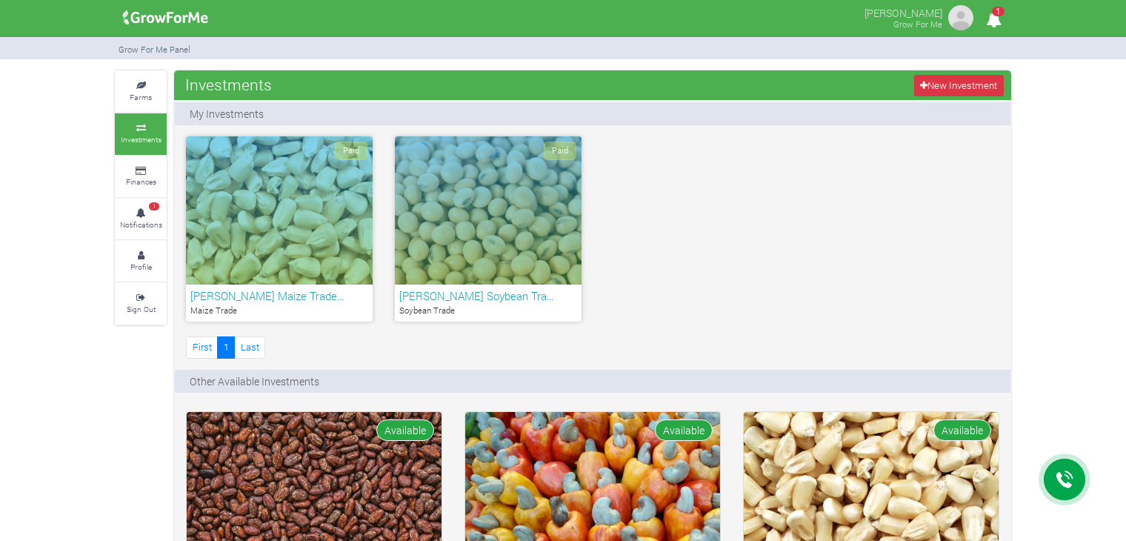
click at [302, 187] on div "Paid" at bounding box center [279, 210] width 187 height 148
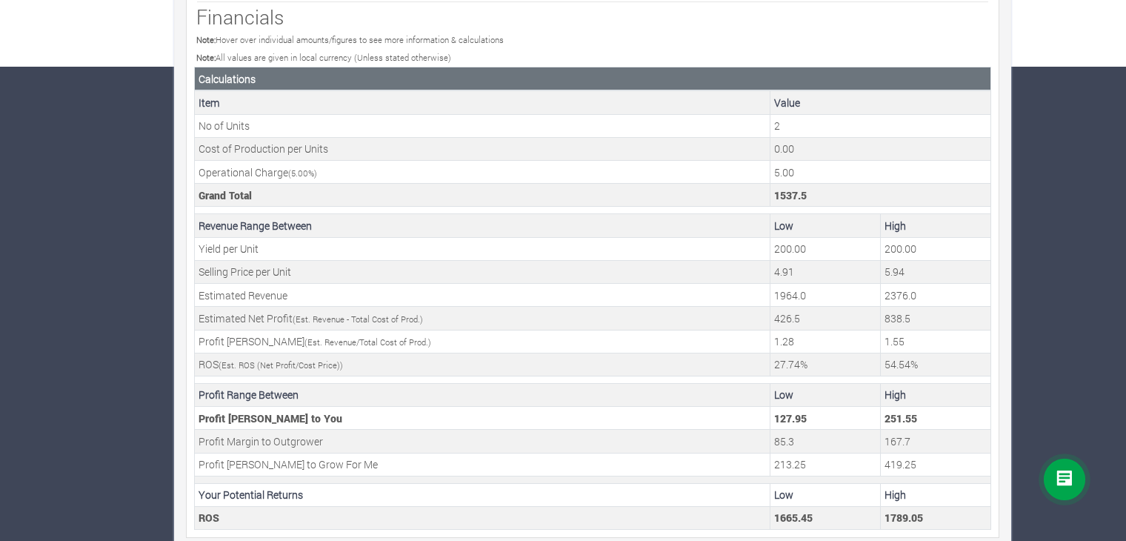
scroll to position [483, 0]
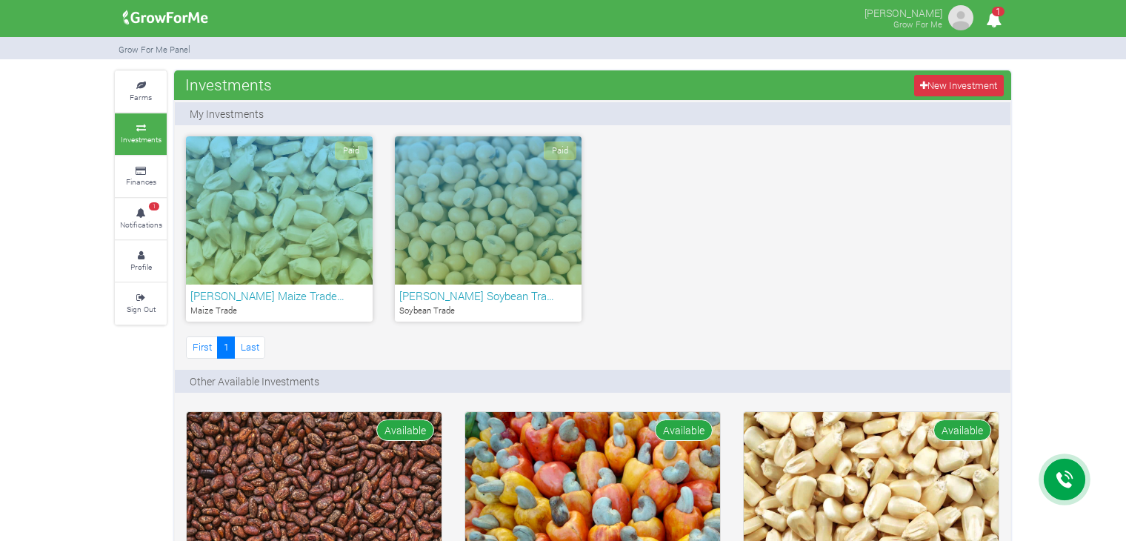
click at [538, 219] on div "Paid" at bounding box center [488, 210] width 187 height 148
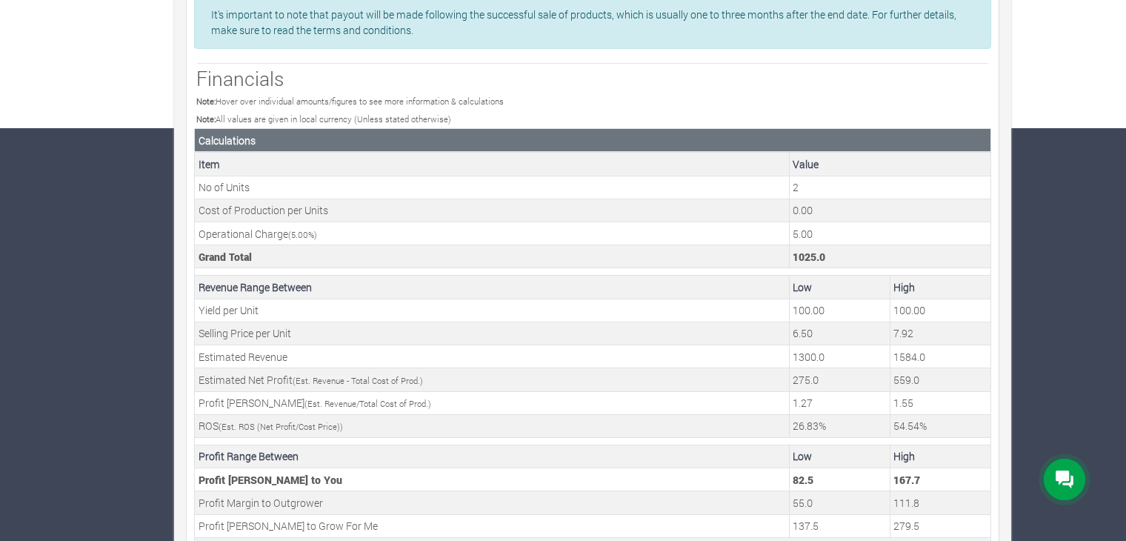
scroll to position [483, 0]
